Goal: Information Seeking & Learning: Learn about a topic

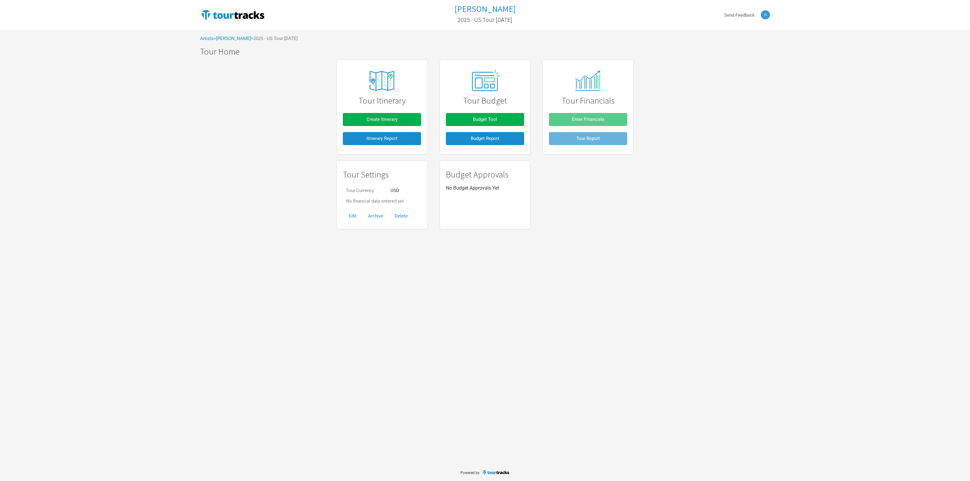
click at [483, 302] on div "Tame Impala 2025 - US Tour [DATE] Send Feedback Artists > [GEOGRAPHIC_DATA] > 2…" at bounding box center [485, 232] width 970 height 464
click at [551, 375] on div "Tame Impala 2025 - US Tour [DATE] Send Feedback Artists > [GEOGRAPHIC_DATA] > 2…" at bounding box center [485, 232] width 970 height 464
click at [225, 38] on link "[PERSON_NAME]" at bounding box center [233, 38] width 35 height 5
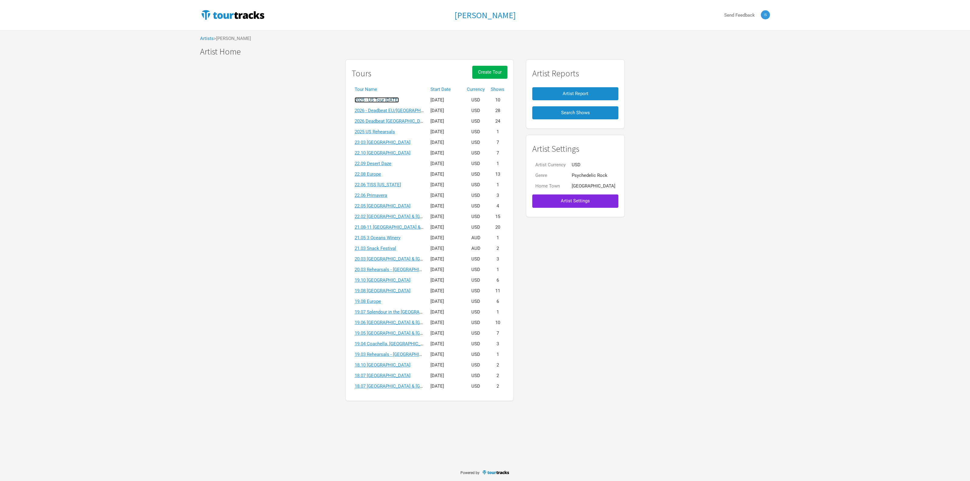
click at [388, 98] on link "2025 - US Tour [DATE]" at bounding box center [377, 99] width 44 height 5
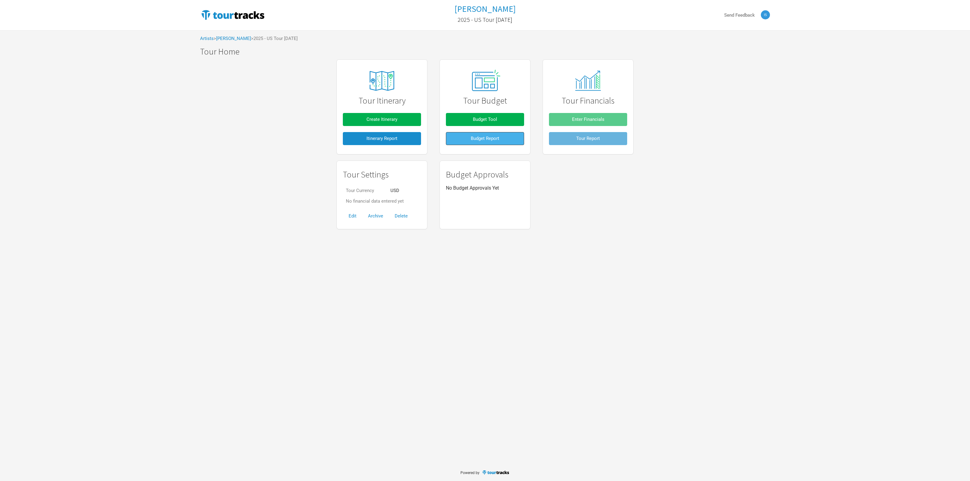
click at [472, 140] on span "Budget Report" at bounding box center [485, 138] width 28 height 5
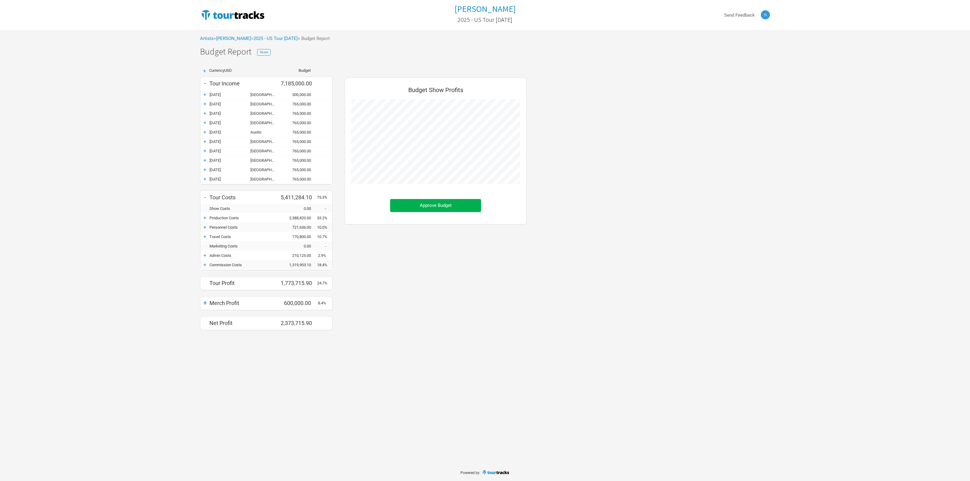
scroll to position [264, 194]
click at [205, 306] on div "+" at bounding box center [204, 303] width 9 height 8
click at [382, 307] on div "Budget Show Profits Approve Budget" at bounding box center [436, 215] width 194 height 281
drag, startPoint x: 446, startPoint y: 20, endPoint x: 531, endPoint y: 24, distance: 84.6
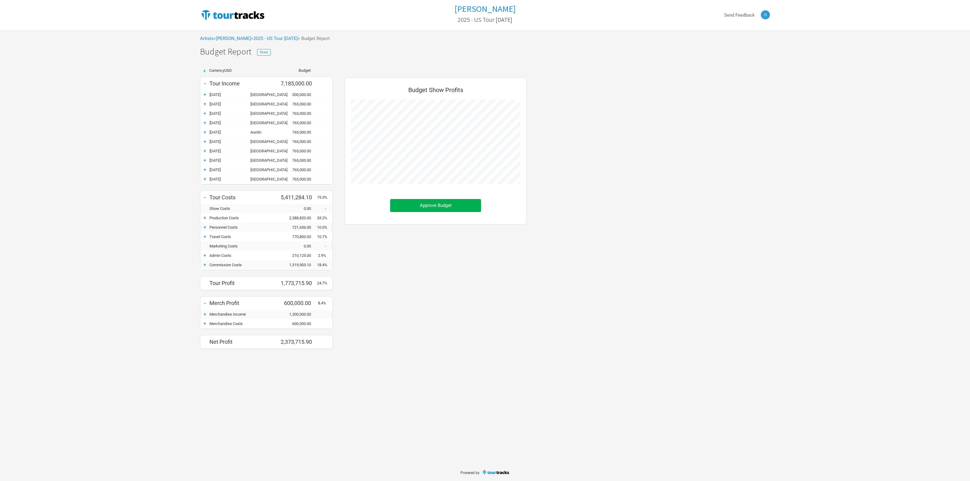
click at [531, 24] on div "Tame Impala 2025 - US Tour October 2025" at bounding box center [485, 15] width 190 height 24
copy h2 "2025 - US Tour October 2025"
click at [569, 195] on div "+ Currency USD Budget - Tour Income 7,185,000.00 + 29-Oct-25 Boston 300,000.00 …" at bounding box center [485, 208] width 582 height 293
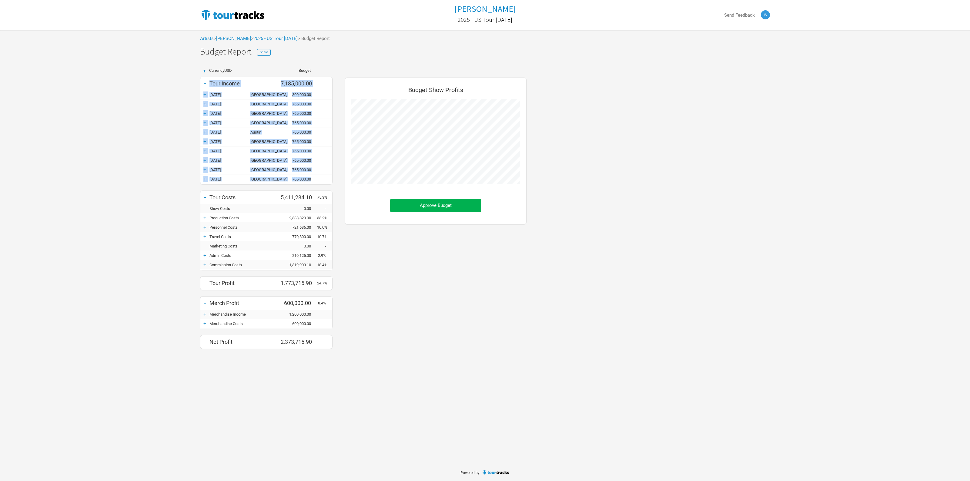
drag, startPoint x: 210, startPoint y: 83, endPoint x: 323, endPoint y: 177, distance: 146.7
click at [323, 177] on div "- Tour Income 7,185,000.00 + 29-Oct-25 Boston 300,000.00 + 31-Oct-25 Brooklyn 7…" at bounding box center [266, 131] width 132 height 105
copy div "Tour Income 7,185,000.00 + 29-Oct-25 Boston 300,000.00 + 31-Oct-25 Brooklyn 765…"
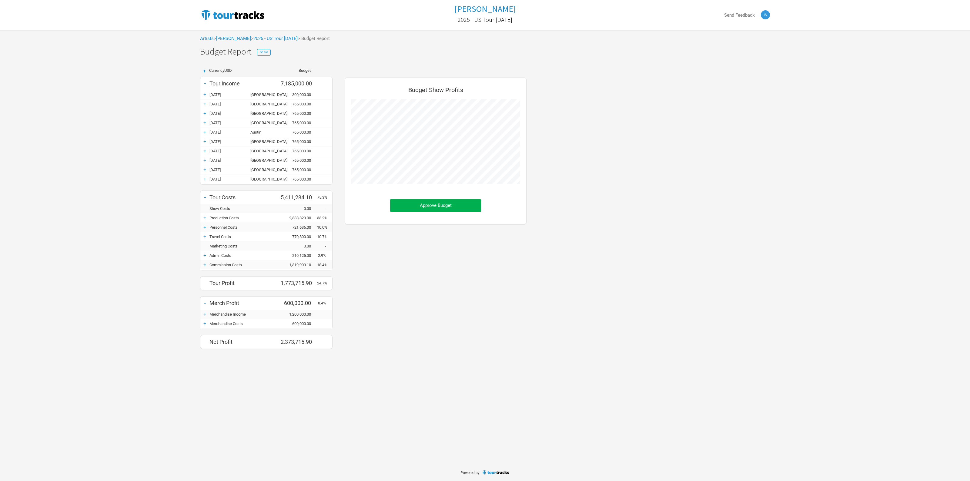
click at [631, 134] on div "+ Currency USD Budget - Tour Income 7,185,000.00 + 29-Oct-25 Boston 300,000.00 …" at bounding box center [485, 208] width 582 height 293
click at [673, 128] on div "+ Currency USD Budget - Tour Income 7,185,000.00 + 29-Oct-25 Boston 300,000.00 …" at bounding box center [485, 208] width 582 height 293
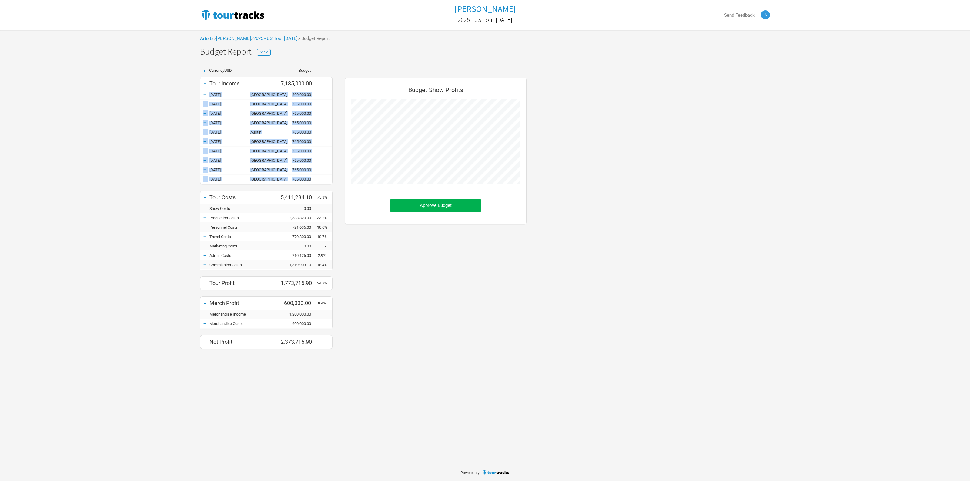
drag, startPoint x: 210, startPoint y: 92, endPoint x: 315, endPoint y: 177, distance: 135.4
click at [315, 177] on div "+ 29-Oct-25 Boston 300,000.00 + 31-Oct-25 Brooklyn 765,000.00 + 01-Nov-25 Brook…" at bounding box center [266, 137] width 132 height 94
copy div "29-Oct-25 Boston 300,000.00 + 31-Oct-25 Brooklyn 765,000.00 + 01-Nov-25 Brookly…"
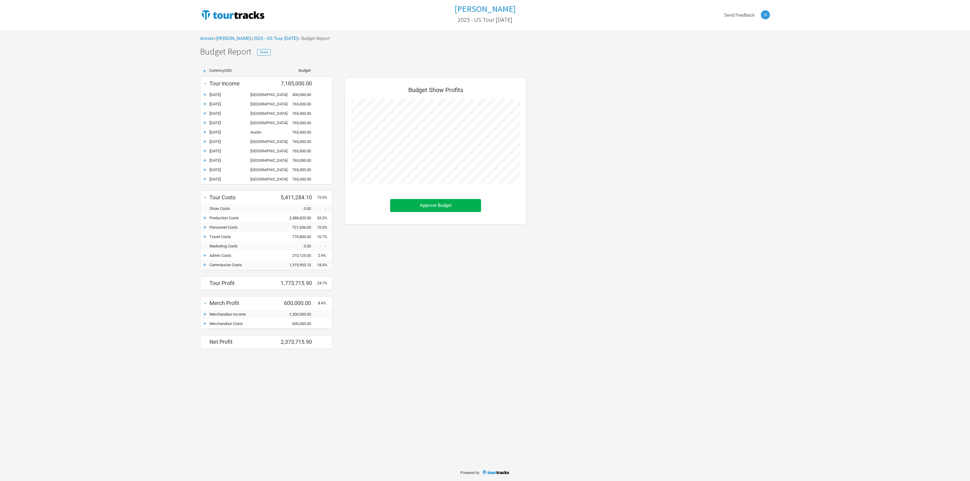
click at [786, 131] on div "Tame Impala 2025 - US Tour October 2025 Send Feedback Artists > Tame Impala > 2…" at bounding box center [485, 177] width 970 height 355
click at [740, 192] on div "+ Currency USD Budget - Tour Income 7,185,000.00 + 29-Oct-25 Boston 300,000.00 …" at bounding box center [485, 208] width 582 height 293
click at [695, 112] on div "+ Currency USD Budget - Tour Income 7,185,000.00 + 29-Oct-25 Boston 300,000.00 …" at bounding box center [485, 208] width 582 height 293
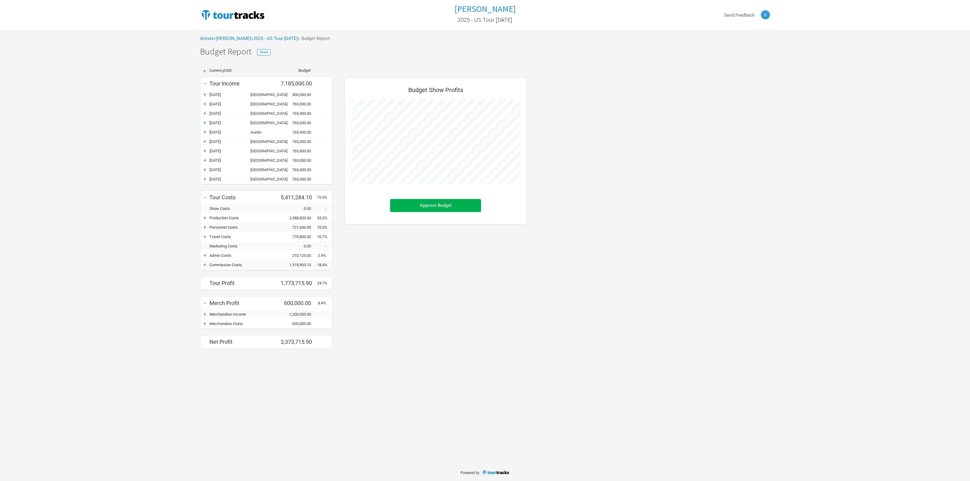
click at [805, 104] on div "Tame Impala 2025 - US Tour October 2025 Send Feedback Artists > Tame Impala > 2…" at bounding box center [485, 177] width 970 height 355
click at [612, 152] on div "+ Currency USD Budget - Tour Income 7,185,000.00 + 29-Oct-25 Boston 300,000.00 …" at bounding box center [485, 208] width 582 height 293
click at [229, 37] on link "[PERSON_NAME]" at bounding box center [233, 38] width 35 height 5
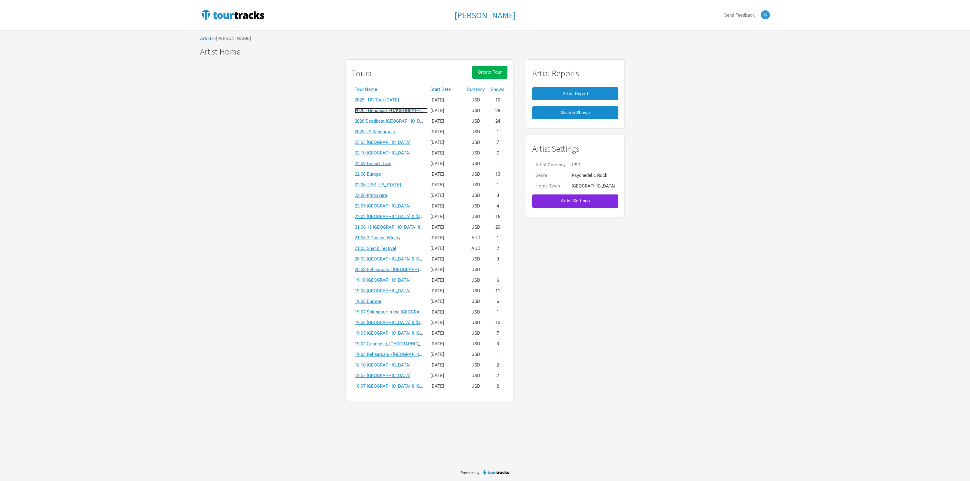
click at [395, 109] on link "2026 - Deadbeat EU/[GEOGRAPHIC_DATA] [DATE]" at bounding box center [405, 110] width 100 height 5
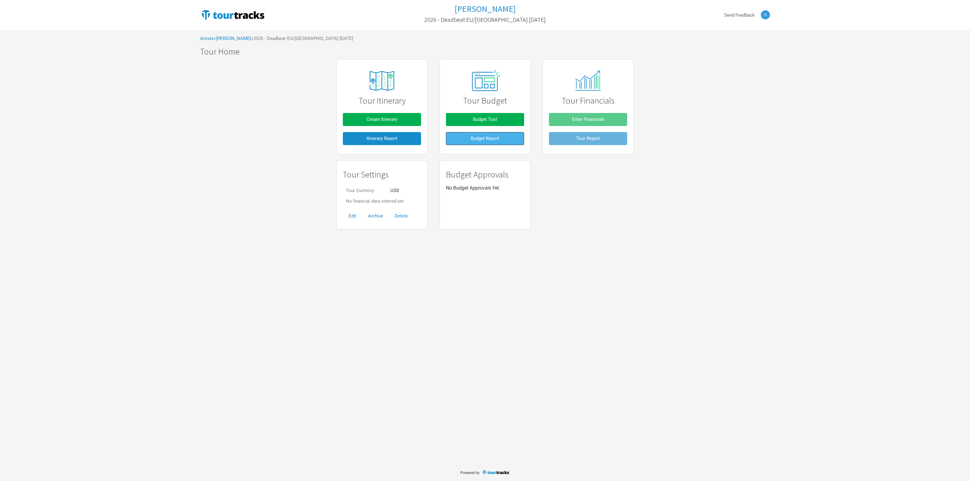
click at [471, 135] on button "Budget Report" at bounding box center [485, 138] width 78 height 13
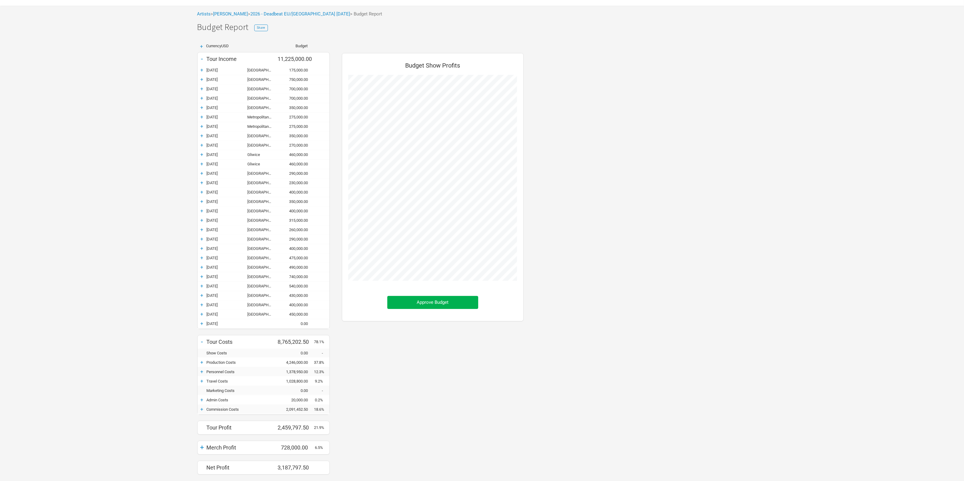
scroll to position [38, 0]
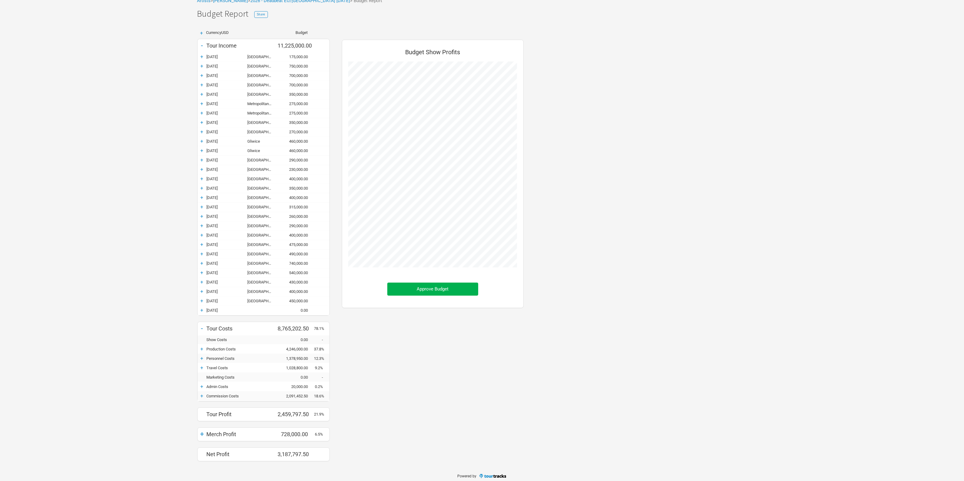
click at [619, 131] on div "+ Currency USD Budget - Tour Income 11,225,000.00 + 04-Apr-26 Porto 175,000.00 …" at bounding box center [482, 246] width 582 height 443
click at [640, 202] on div "+ Currency USD Budget - Tour Income 11,225,000.00 + 04-Apr-26 Porto 175,000.00 …" at bounding box center [482, 242] width 582 height 443
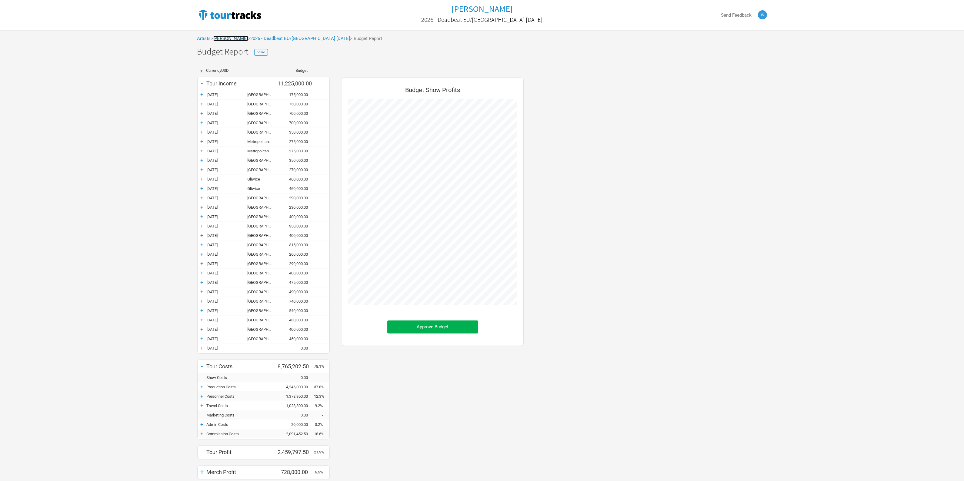
click at [239, 39] on link "[PERSON_NAME]" at bounding box center [230, 38] width 35 height 5
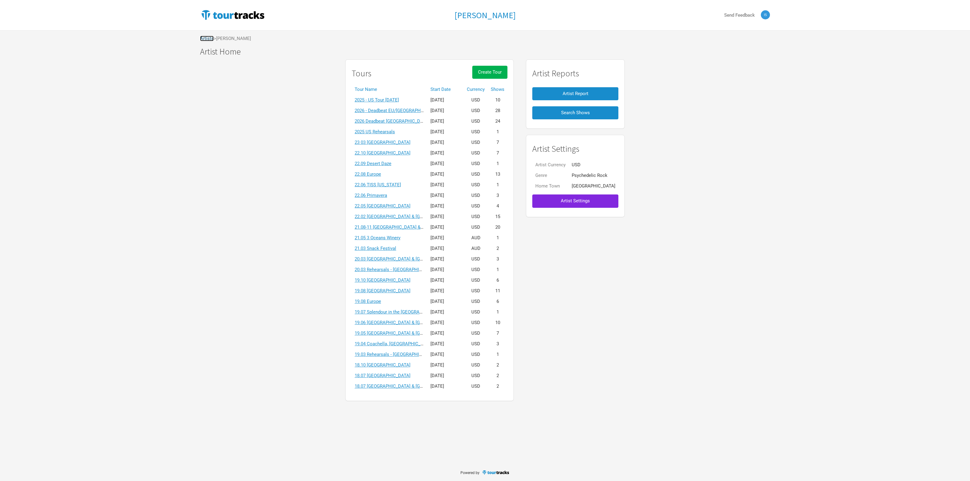
click at [211, 38] on link "Artists" at bounding box center [207, 38] width 14 height 5
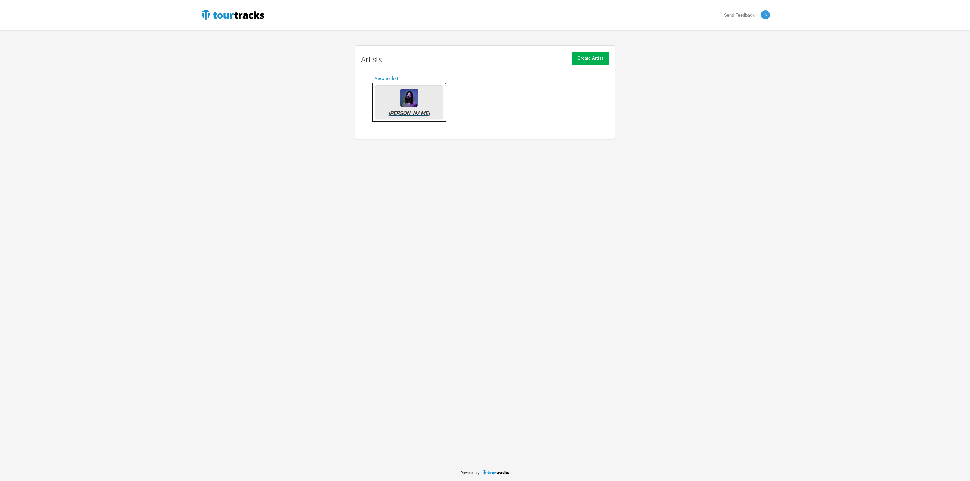
click at [426, 101] on div "[PERSON_NAME]" at bounding box center [409, 102] width 69 height 34
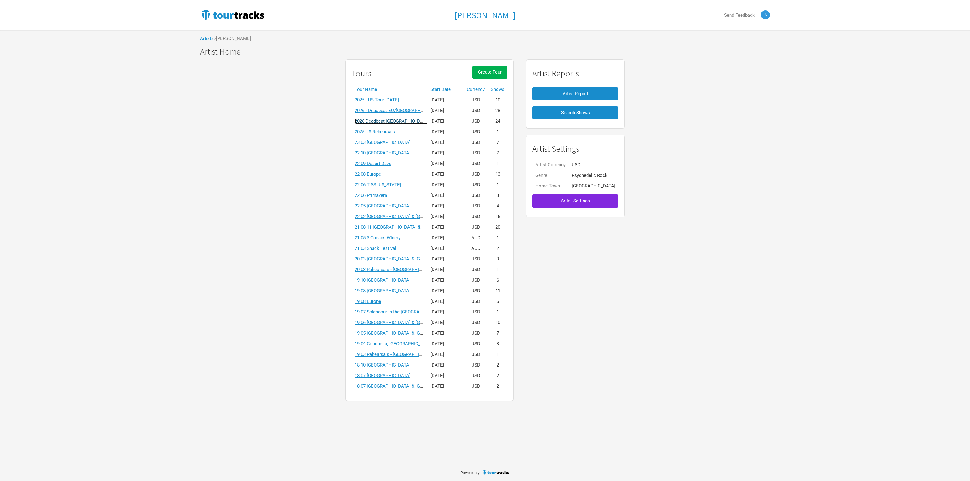
click at [416, 120] on link "2026 Deadbeat [GEOGRAPHIC_DATA] & [GEOGRAPHIC_DATA] Summer" at bounding box center [426, 120] width 142 height 5
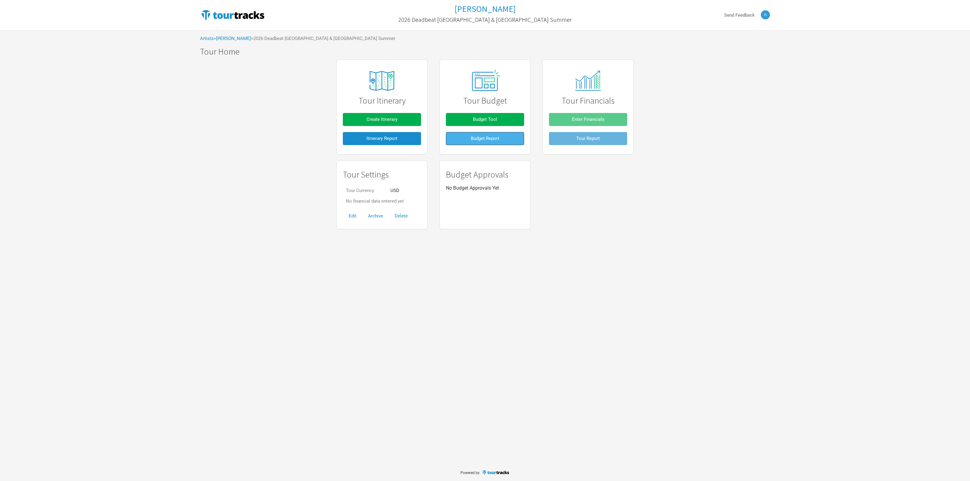
click at [475, 135] on button "Budget Report" at bounding box center [485, 138] width 78 height 13
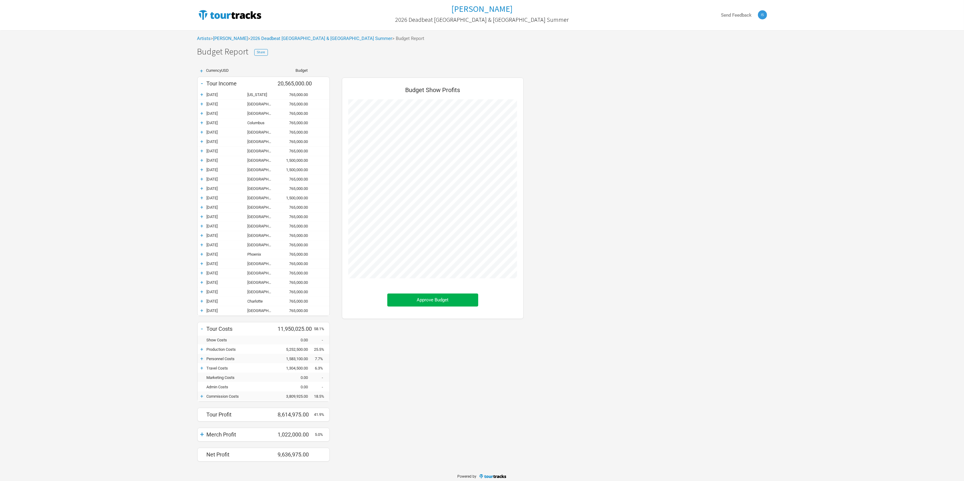
scroll to position [396, 194]
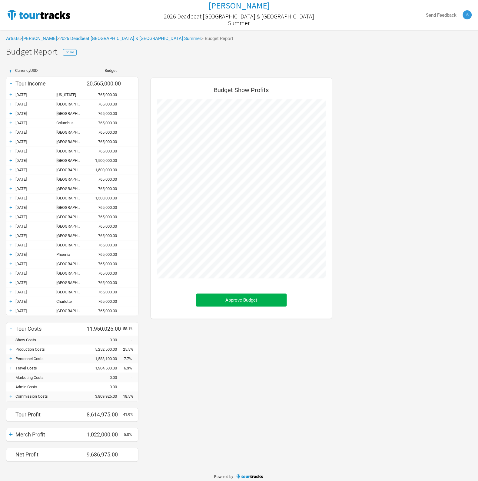
click at [326, 58] on div "Artists > Tame Impala > 2026 Deadbeat USA & Canada Summer > Budget Report Tame …" at bounding box center [239, 249] width 478 height 438
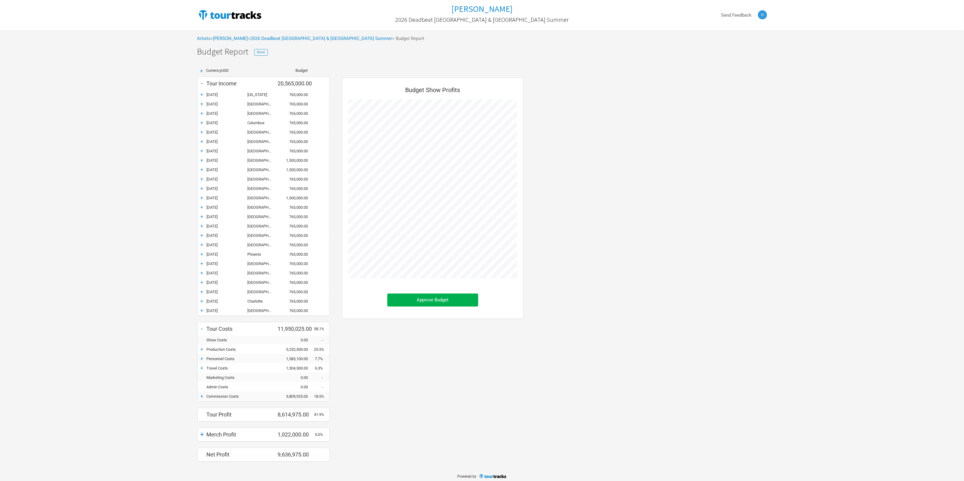
click at [414, 37] on div "Artists > Tame Impala > 2026 Deadbeat USA & Canada Summer > Budget Report" at bounding box center [482, 38] width 582 height 17
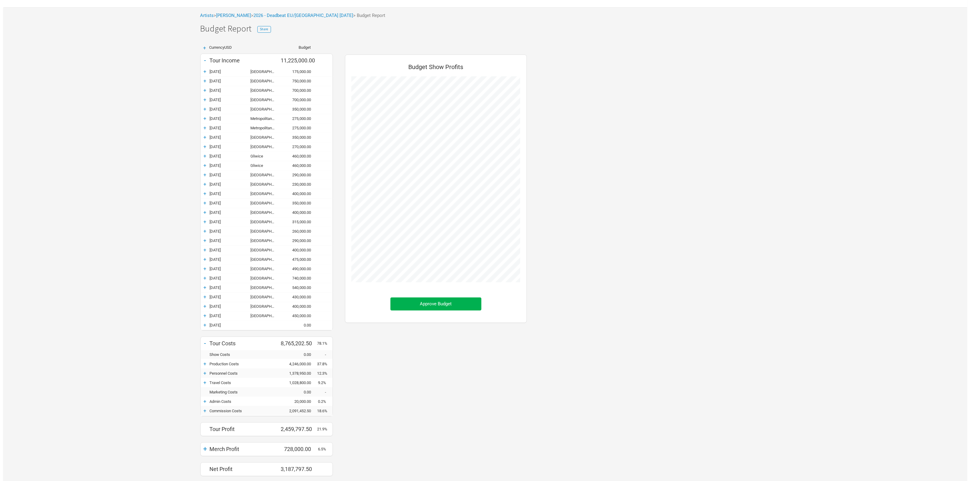
scroll to position [434, 194]
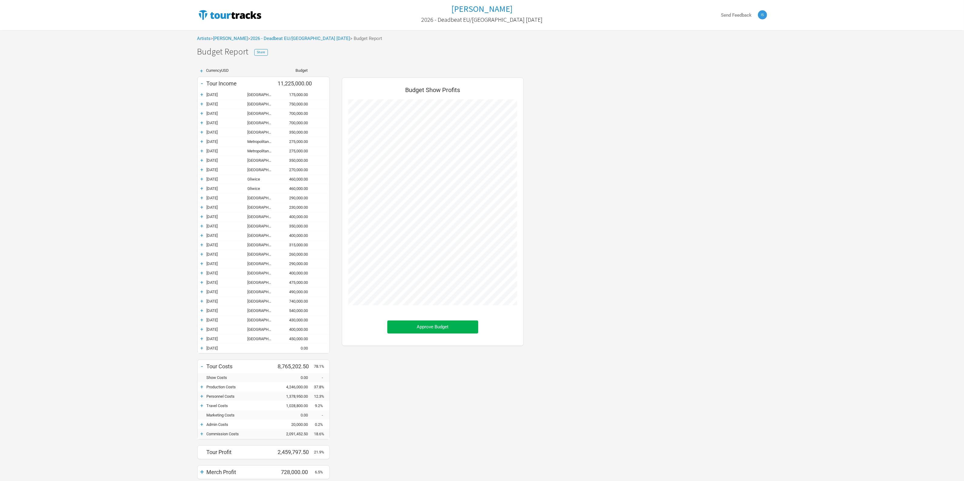
click at [691, 184] on div "+ Currency USD Budget - Tour Income 11,225,000.00 + 04-Apr-26 Porto 175,000.00 …" at bounding box center [482, 283] width 582 height 443
click at [282, 38] on link "2026 - Deadbeat EU/[GEOGRAPHIC_DATA] [DATE]" at bounding box center [301, 38] width 100 height 5
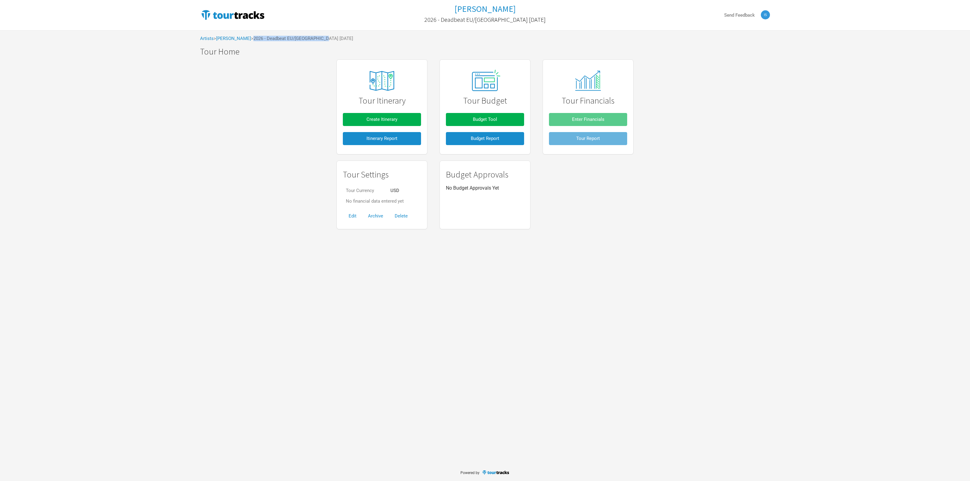
drag, startPoint x: 249, startPoint y: 38, endPoint x: 305, endPoint y: 42, distance: 56.8
click at [305, 42] on div "Artists > Tame Impala > 2026 - Deadbeat EU/UK March 2026" at bounding box center [485, 38] width 582 height 17
copy span "2026 - Deadbeat EU/[GEOGRAPHIC_DATA] [DATE]"
click at [739, 382] on div "Tame Impala 2026 - Deadbeat EU/UK March 2026 Send Feedback Artists > Tame Impal…" at bounding box center [485, 232] width 970 height 464
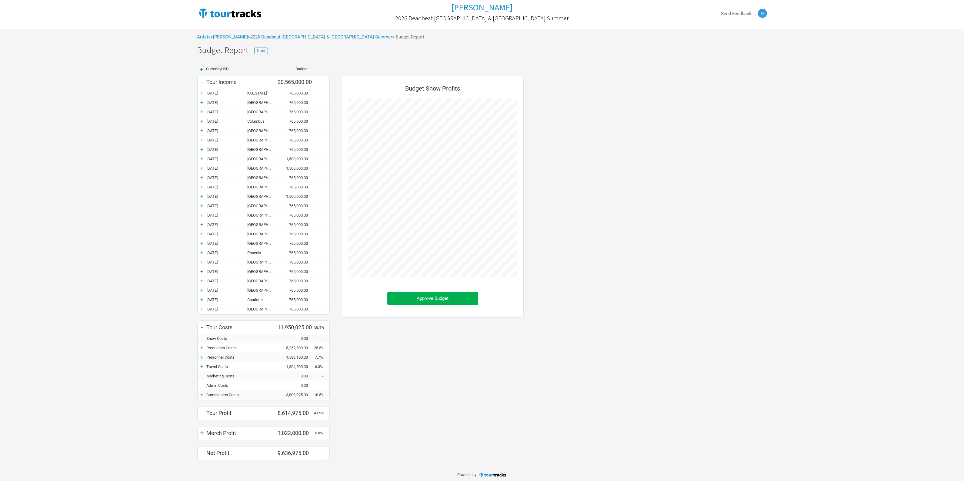
scroll to position [396, 194]
click at [265, 37] on link "2026 Deadbeat [GEOGRAPHIC_DATA] & [GEOGRAPHIC_DATA] Summer" at bounding box center [322, 36] width 142 height 5
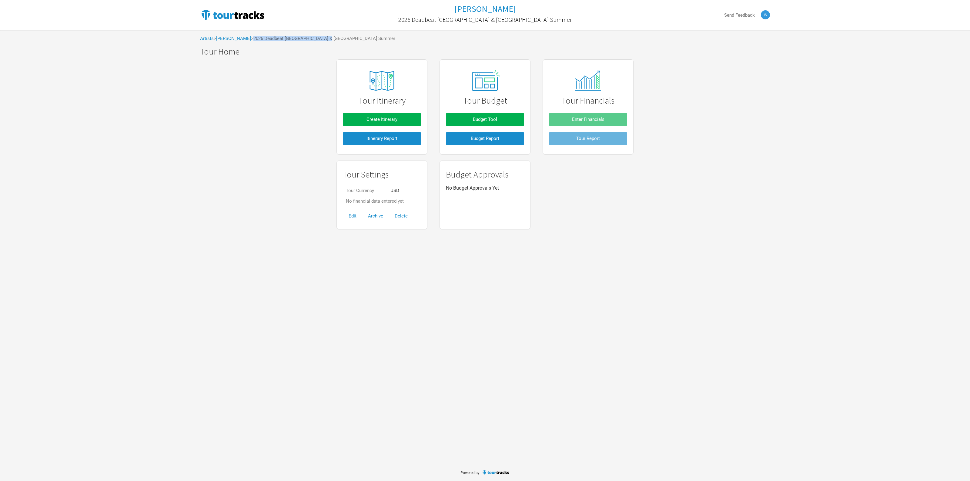
drag, startPoint x: 250, startPoint y: 38, endPoint x: 338, endPoint y: 38, distance: 87.9
click at [338, 38] on div "Artists > [PERSON_NAME] > 2026 Deadbeat [GEOGRAPHIC_DATA] & [GEOGRAPHIC_DATA] S…" at bounding box center [485, 38] width 582 height 17
copy span "2026 Deadbeat [GEOGRAPHIC_DATA] & [GEOGRAPHIC_DATA] Summer"
drag, startPoint x: 427, startPoint y: 357, endPoint x: 517, endPoint y: 434, distance: 118.6
click at [427, 357] on div "Tame Impala 2026 Deadbeat [GEOGRAPHIC_DATA] & [GEOGRAPHIC_DATA] Summer Send Fee…" at bounding box center [485, 232] width 970 height 464
